Goal: Check status

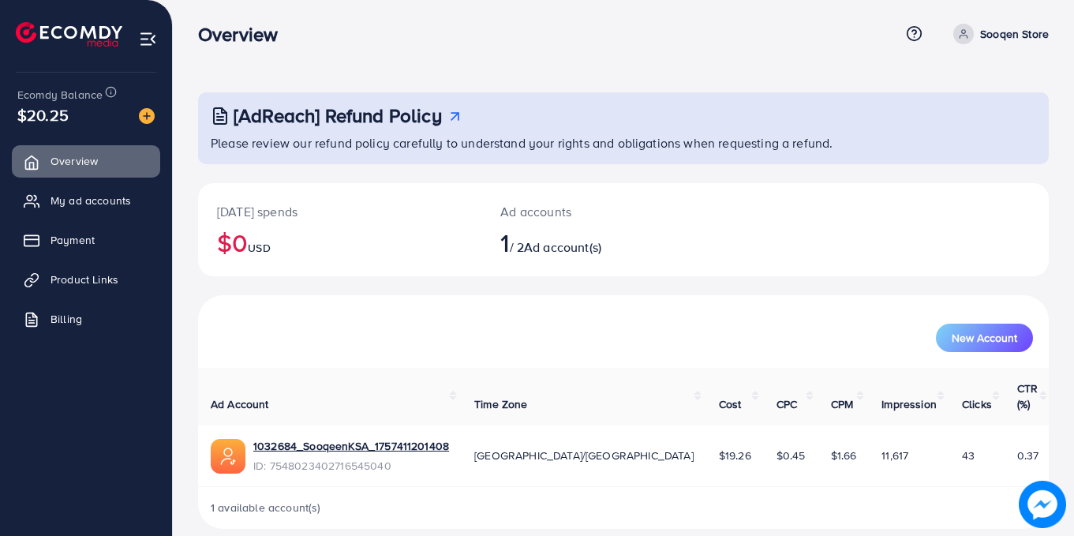
scroll to position [7, 0]
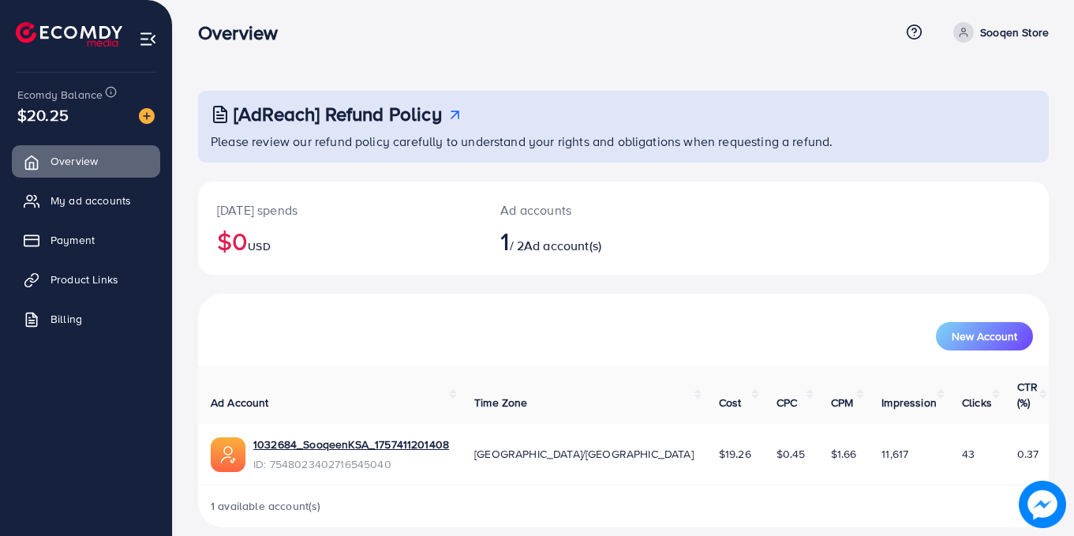
click at [64, 258] on ul "Overview My ad accounts Payment Product Links Billing" at bounding box center [86, 245] width 172 height 212
click at [67, 284] on span "Product Links" at bounding box center [88, 280] width 68 height 16
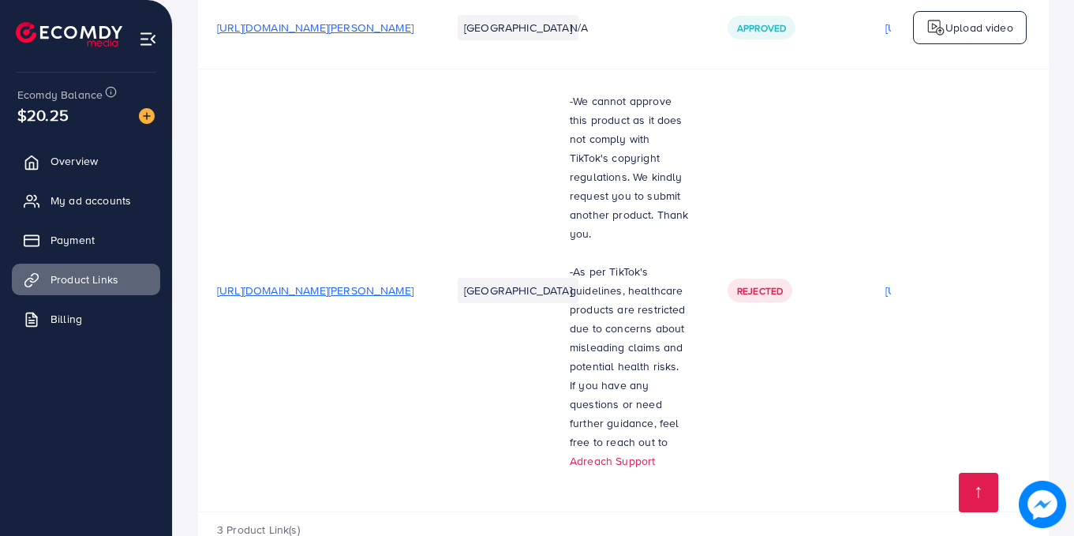
scroll to position [397, 0]
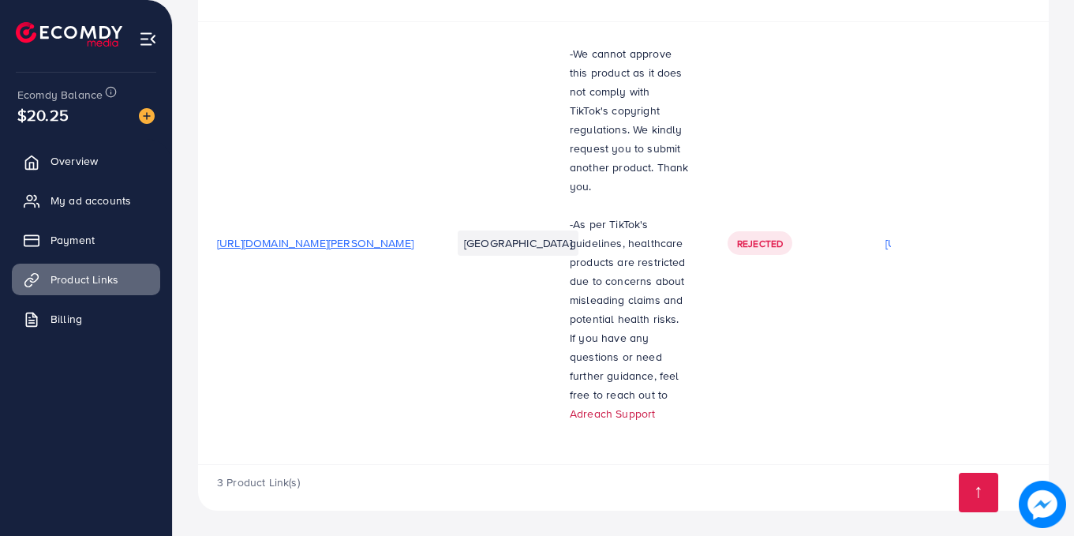
click at [655, 406] on link "Adreach Support" at bounding box center [612, 414] width 85 height 16
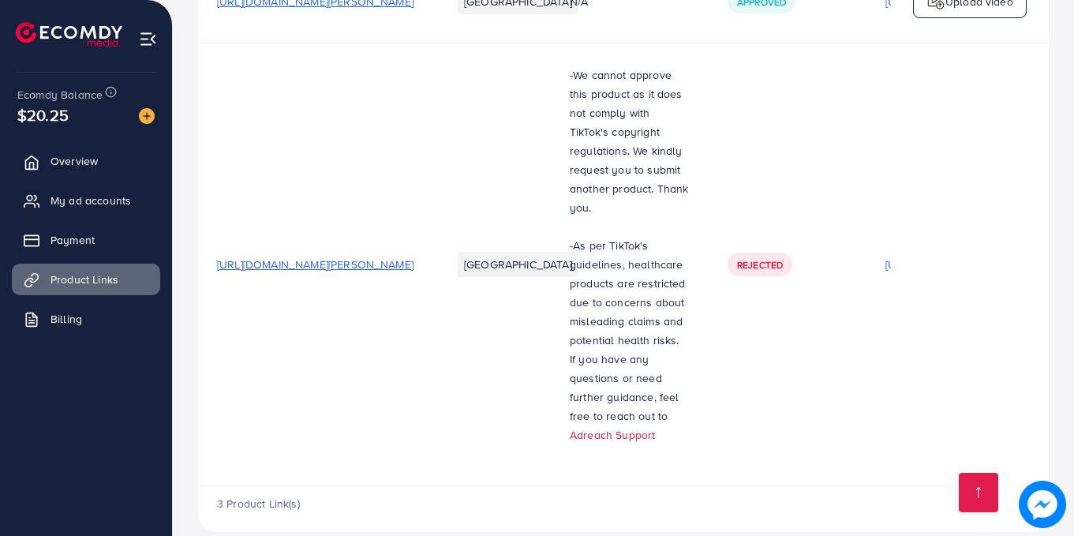
scroll to position [318, 0]
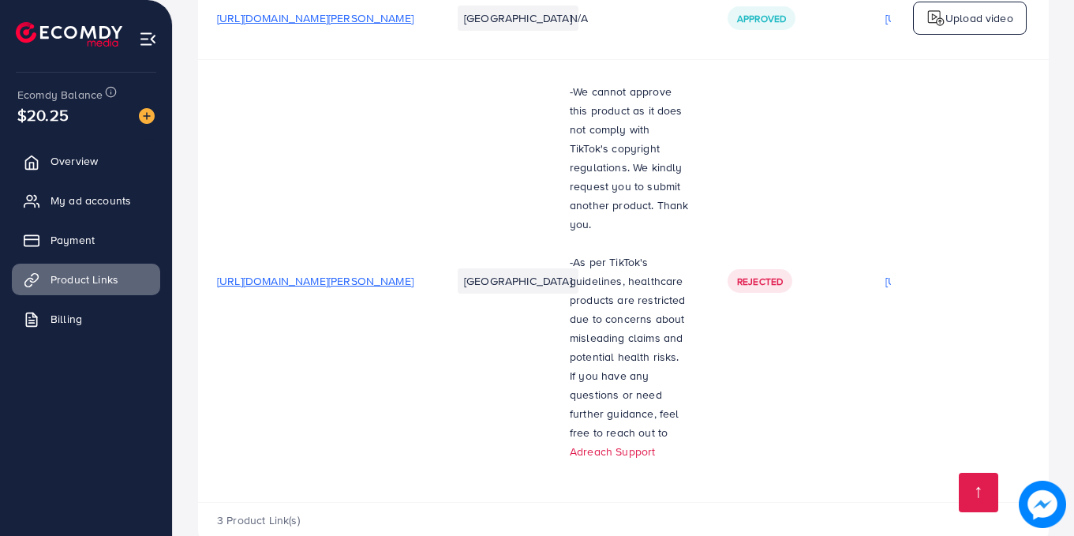
drag, startPoint x: 197, startPoint y: 68, endPoint x: 937, endPoint y: 281, distance: 769.7
click at [937, 281] on div "Your product links Learn Create new Product URLs Target markets Reason rejected…" at bounding box center [623, 128] width 901 height 892
click at [937, 281] on td at bounding box center [970, 280] width 158 height 443
click at [774, 288] on span "Rejected" at bounding box center [760, 281] width 46 height 13
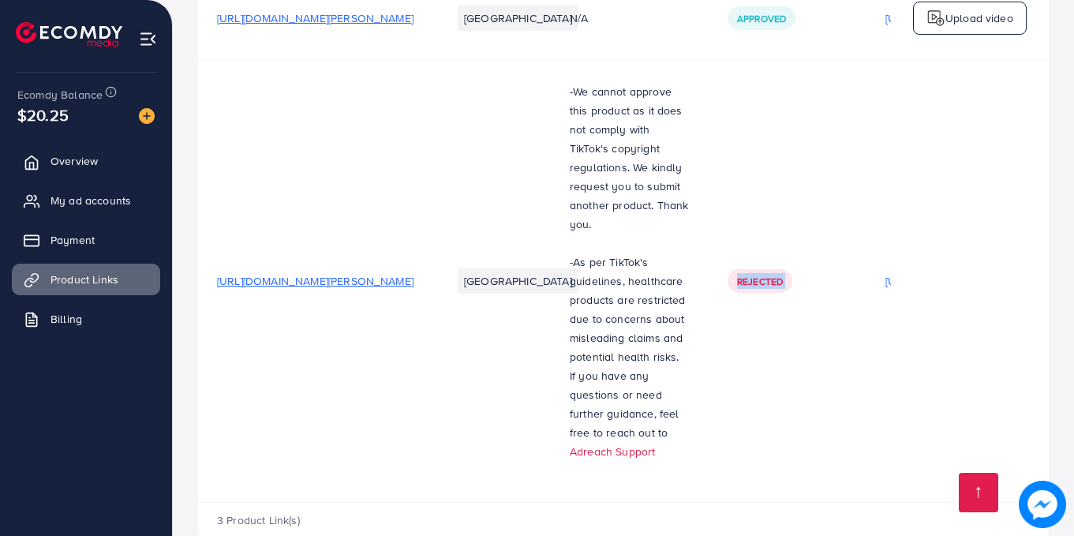
click at [774, 288] on span "Rejected" at bounding box center [760, 281] width 46 height 13
click at [709, 263] on td "-We cannot approve this product as it does not comply with TikTok's copyright r…" at bounding box center [630, 280] width 158 height 443
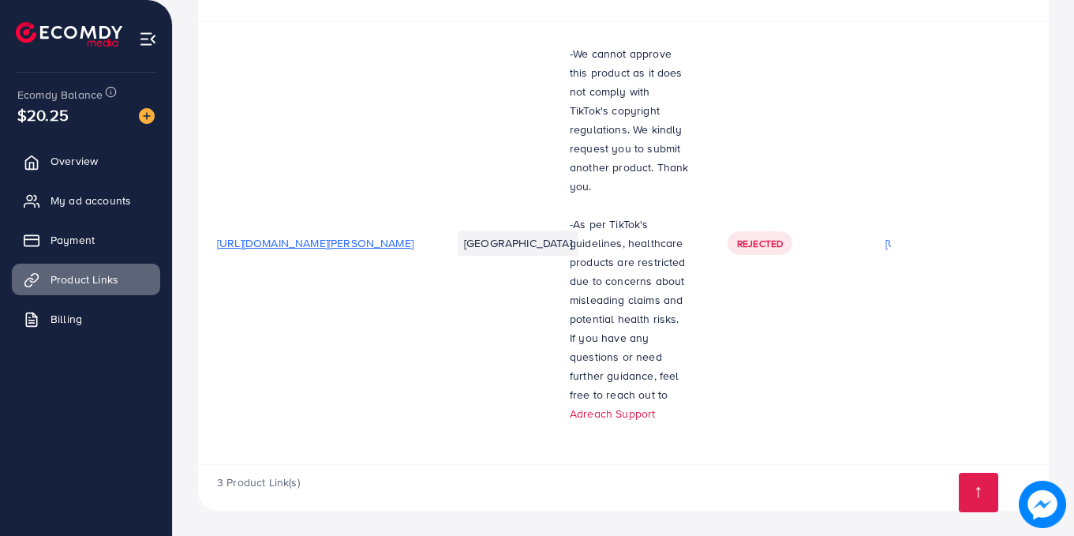
click at [251, 119] on td "[URL][DOMAIN_NAME][PERSON_NAME]" at bounding box center [315, 242] width 234 height 443
